Goal: Transaction & Acquisition: Purchase product/service

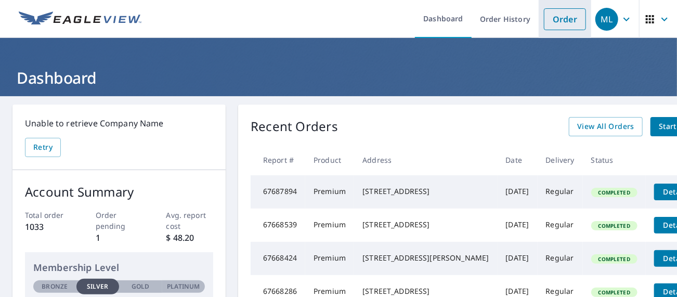
click at [544, 21] on link "Order" at bounding box center [565, 19] width 42 height 22
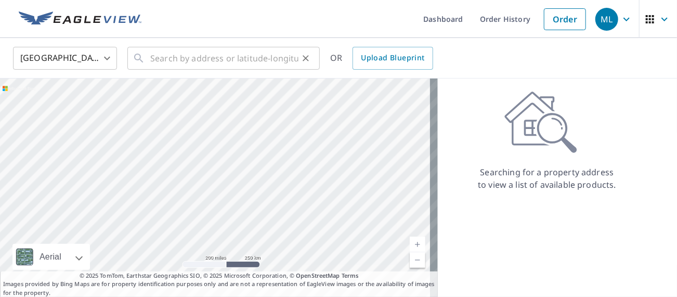
click at [145, 58] on icon at bounding box center [139, 58] width 12 height 12
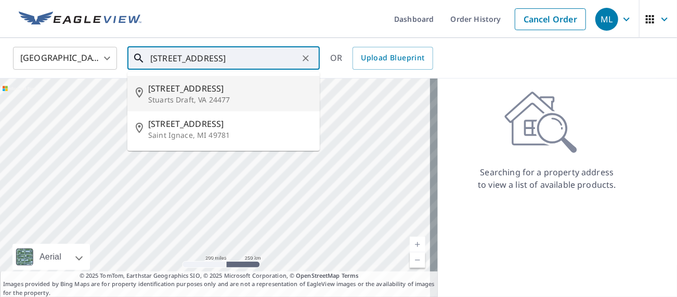
type input "[STREET_ADDRESS]"
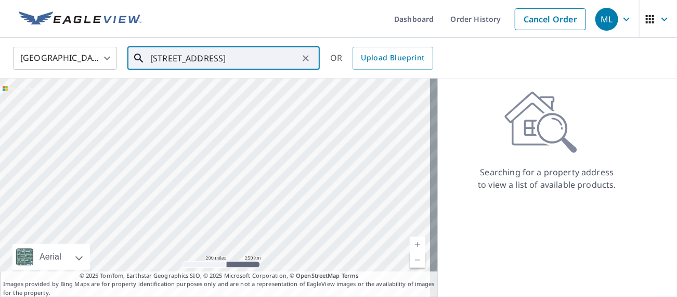
click at [303, 60] on icon "Clear" at bounding box center [305, 58] width 10 height 10
type input "[STREET_ADDRESS]"
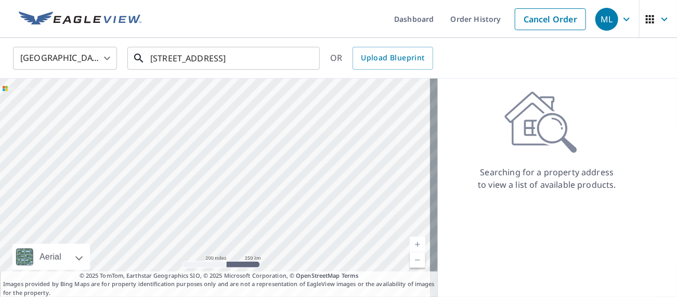
scroll to position [0, 0]
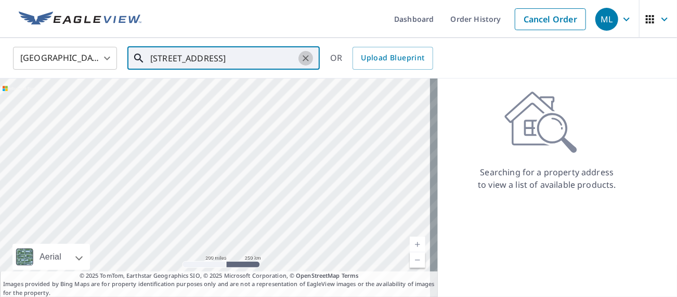
click at [304, 58] on icon "Clear" at bounding box center [305, 58] width 6 height 6
drag, startPoint x: 152, startPoint y: 57, endPoint x: 127, endPoint y: 36, distance: 32.8
click at [127, 35] on link at bounding box center [79, 19] width 135 height 38
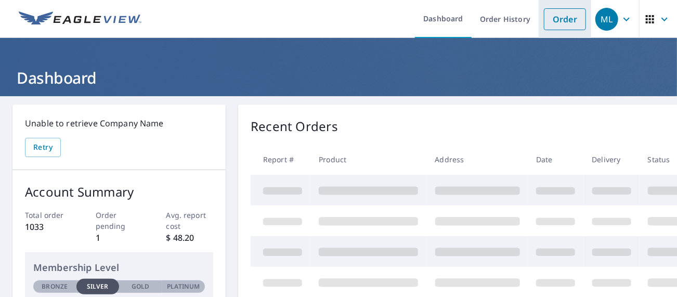
click at [547, 18] on link "Order" at bounding box center [565, 19] width 42 height 22
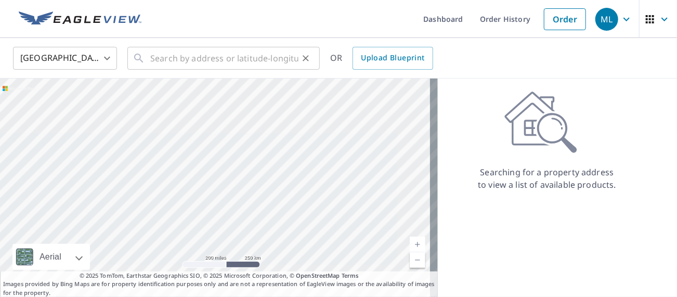
click at [152, 57] on div "​" at bounding box center [223, 58] width 192 height 23
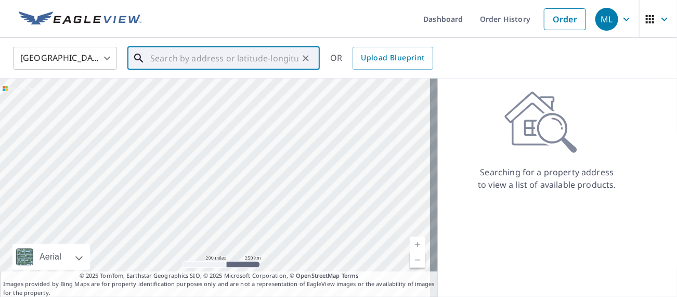
paste input "[STREET_ADDRESS]"
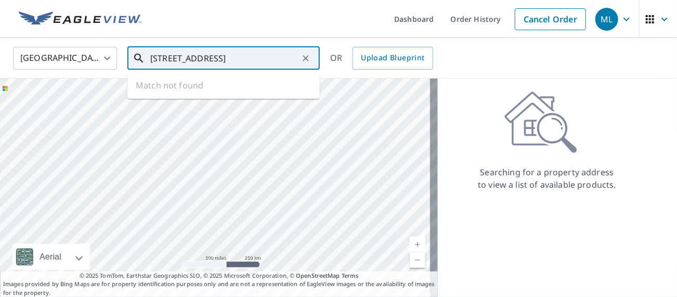
scroll to position [0, 51]
click at [186, 57] on input "[STREET_ADDRESS]" at bounding box center [224, 58] width 148 height 29
type input "[STREET_ADDRESS]"
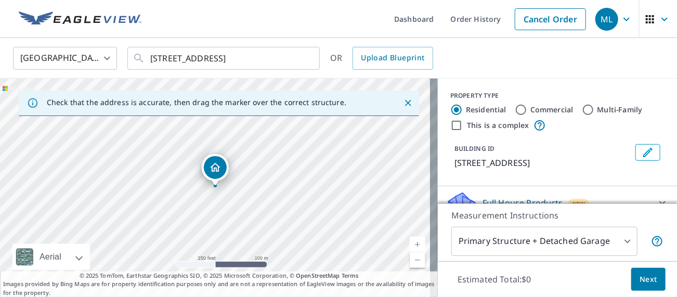
click at [410, 243] on link "Current Level 17, Zoom In" at bounding box center [418, 244] width 16 height 16
click at [410, 243] on link "Current Level 18, Zoom In" at bounding box center [418, 244] width 16 height 16
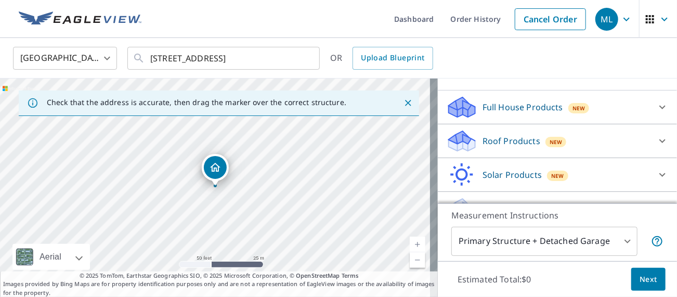
scroll to position [106, 0]
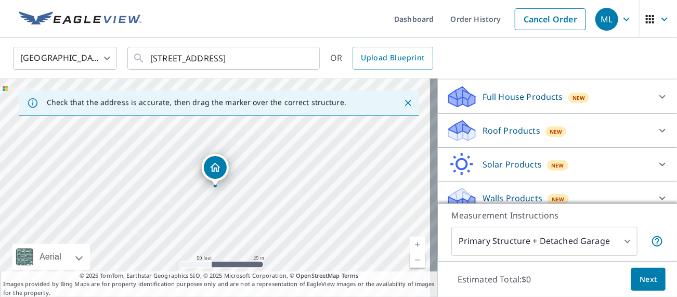
click at [656, 137] on icon at bounding box center [662, 130] width 12 height 12
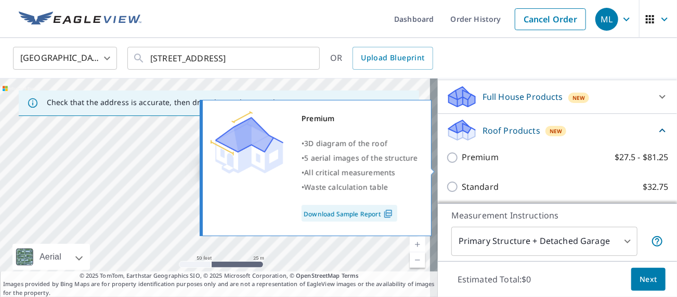
click at [446, 164] on input "Premium $27.5 - $81.25" at bounding box center [454, 157] width 16 height 12
checkbox input "true"
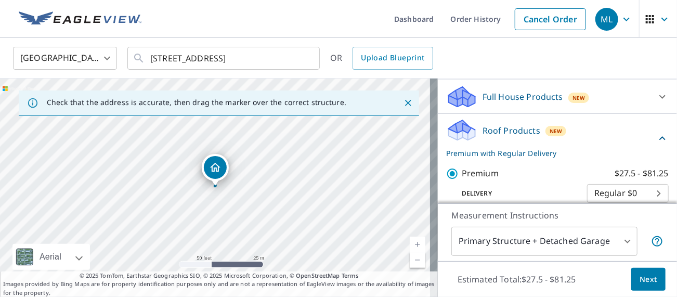
scroll to position [210, 0]
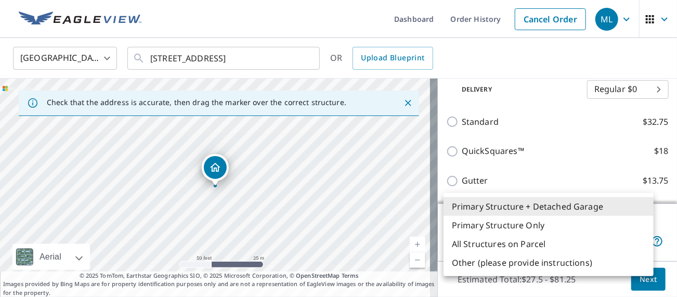
click at [646, 238] on body "ML ML Dashboard Order History Cancel Order ML [GEOGRAPHIC_DATA] [GEOGRAPHIC_DAT…" at bounding box center [338, 148] width 677 height 297
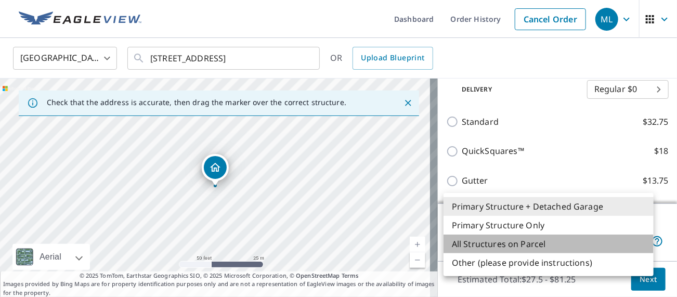
click at [521, 252] on li "All Structures on Parcel" at bounding box center [548, 243] width 210 height 19
type input "3"
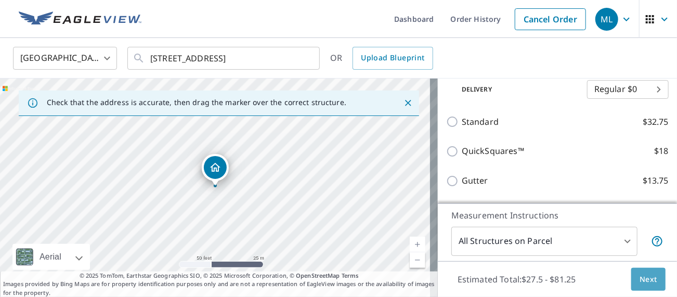
click at [642, 282] on span "Next" at bounding box center [648, 279] width 18 height 13
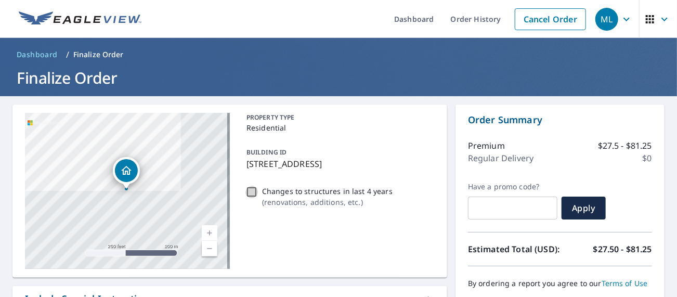
click at [252, 198] on input "Changes to structures in last 4 years ( renovations, additions, etc. )" at bounding box center [251, 192] width 12 height 12
checkbox input "true"
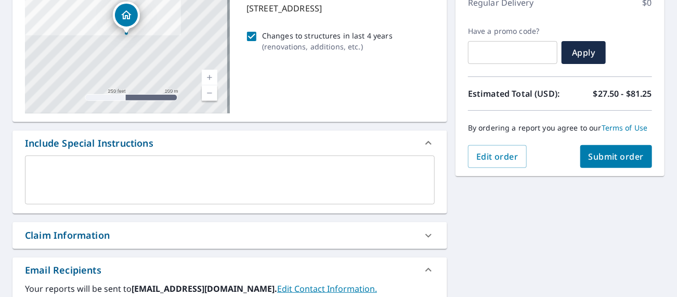
scroll to position [208, 0]
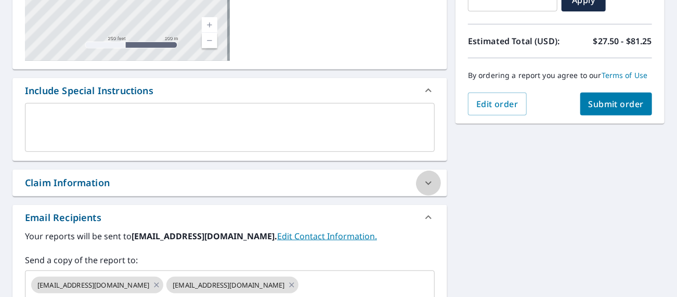
click at [425, 185] on icon at bounding box center [428, 183] width 6 height 4
checkbox input "true"
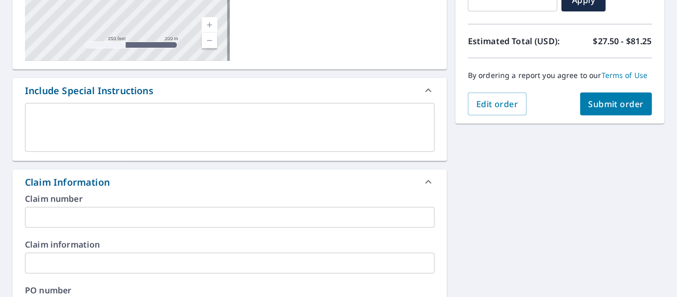
click at [155, 228] on input "text" at bounding box center [230, 217] width 410 height 21
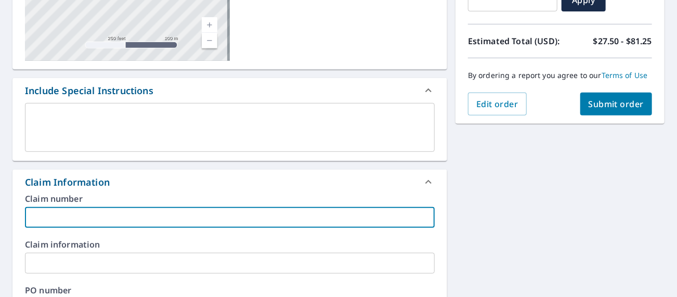
type input "R"
checkbox input "true"
type input "RI"
checkbox input "true"
type input "RIC"
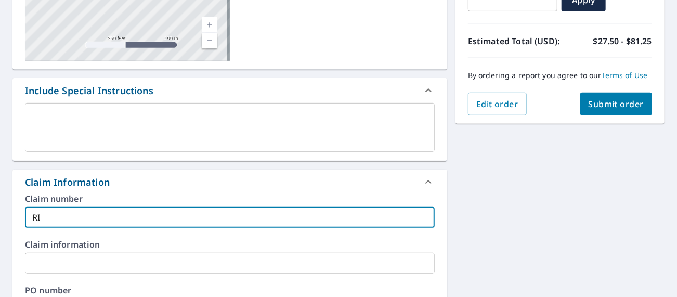
checkbox input "true"
type input "RICH"
checkbox input "true"
type input "[PERSON_NAME]"
checkbox input "true"
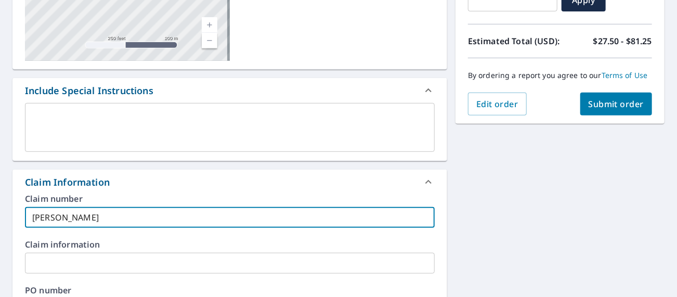
type input "RICHAR"
checkbox input "true"
type input "[PERSON_NAME]"
checkbox input "true"
type input "[PERSON_NAME]"
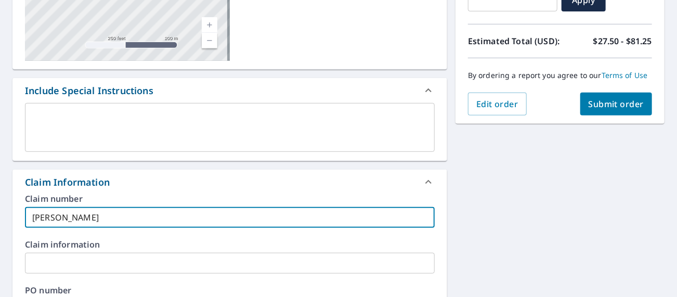
checkbox input "true"
type input "[PERSON_NAME]"
checkbox input "true"
type input "[PERSON_NAME]"
checkbox input "true"
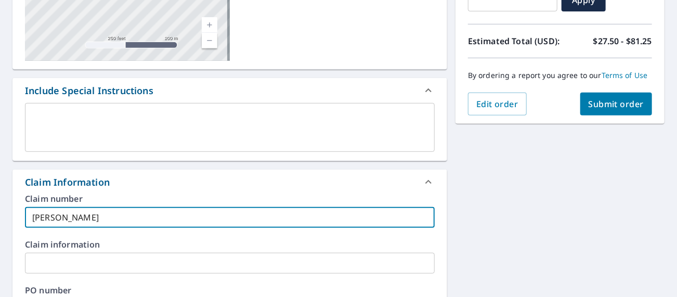
type input "[PERSON_NAME]"
checkbox input "true"
type input "[PERSON_NAME]"
checkbox input "true"
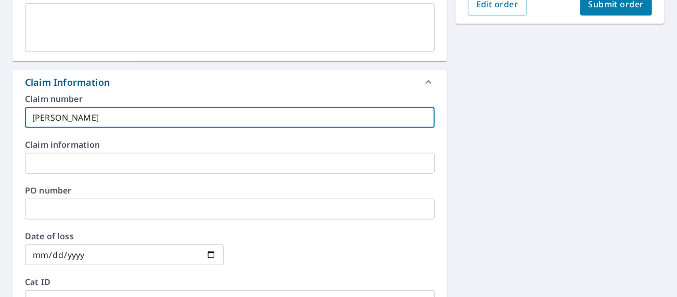
scroll to position [312, 0]
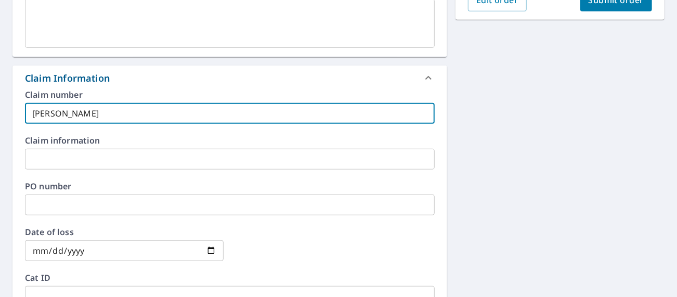
type input "[PERSON_NAME]"
click at [71, 169] on input "text" at bounding box center [230, 159] width 410 height 21
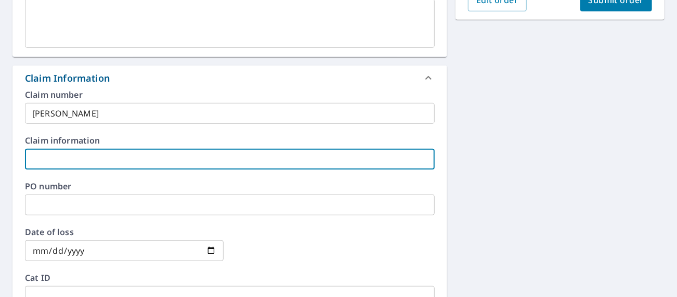
type input "R"
checkbox input "true"
type input "RI"
checkbox input "true"
type input "RIC"
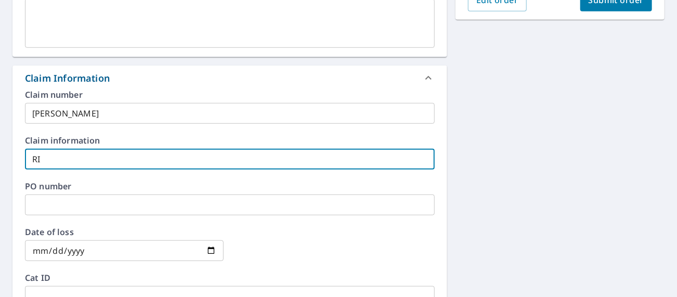
checkbox input "true"
type input "RICH"
checkbox input "true"
type input "[PERSON_NAME]"
checkbox input "true"
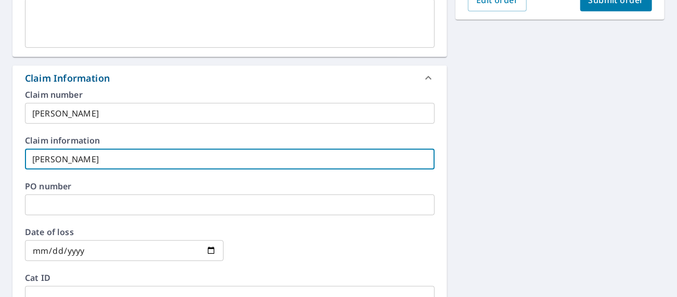
type input "RICHAR"
checkbox input "true"
type input "[PERSON_NAME]"
checkbox input "true"
type input "[PERSON_NAME]"
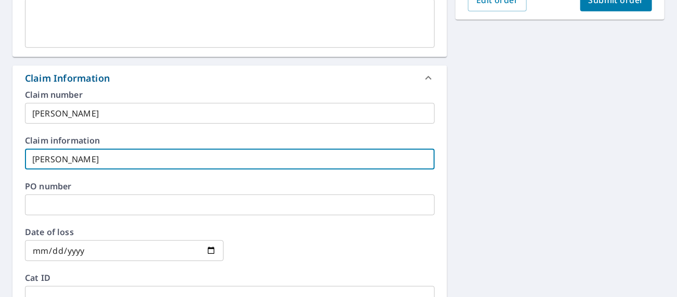
checkbox input "true"
type input "[PERSON_NAME]"
checkbox input "true"
type input "[PERSON_NAME]"
checkbox input "true"
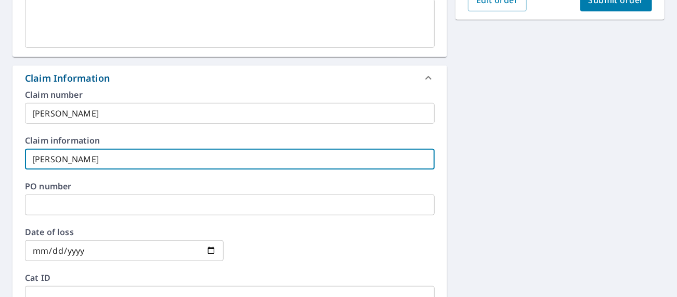
type input "[PERSON_NAME]"
checkbox input "true"
type input "[PERSON_NAME]"
checkbox input "true"
type input "[PERSON_NAME]"
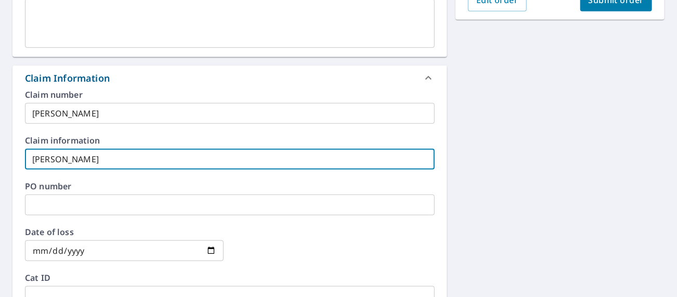
click at [133, 190] on label "PO number" at bounding box center [230, 186] width 410 height 8
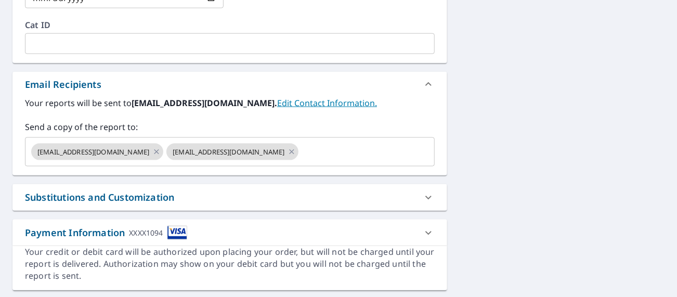
scroll to position [624, 0]
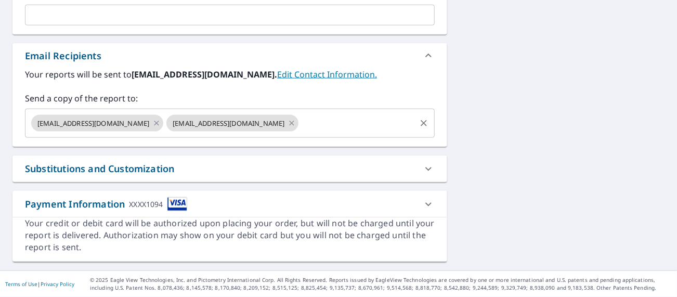
click at [287, 129] on icon at bounding box center [291, 122] width 8 height 11
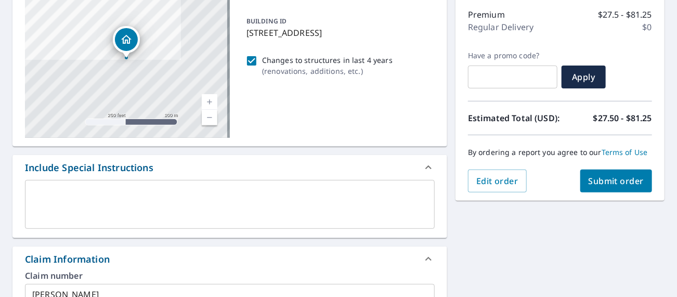
scroll to position [177, 0]
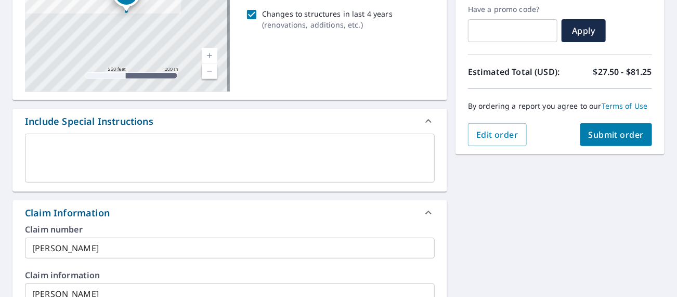
click at [607, 140] on span "Submit order" at bounding box center [616, 134] width 56 height 11
checkbox input "true"
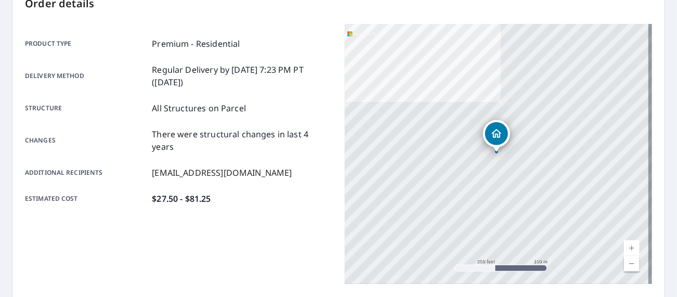
scroll to position [109, 0]
